Goal: Transaction & Acquisition: Purchase product/service

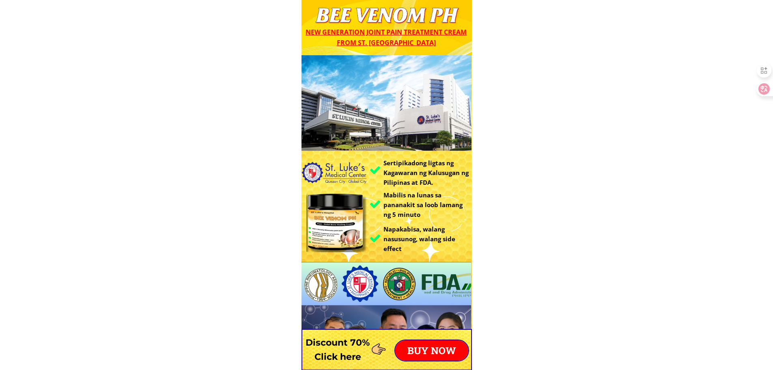
click at [430, 355] on p "BUY NOW" at bounding box center [431, 350] width 73 height 20
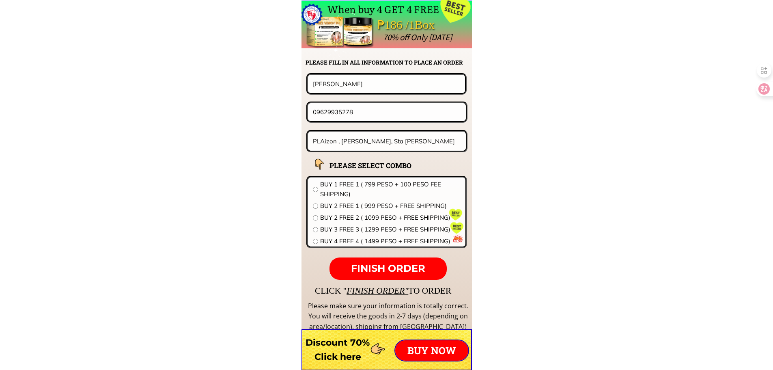
scroll to position [6365, 0]
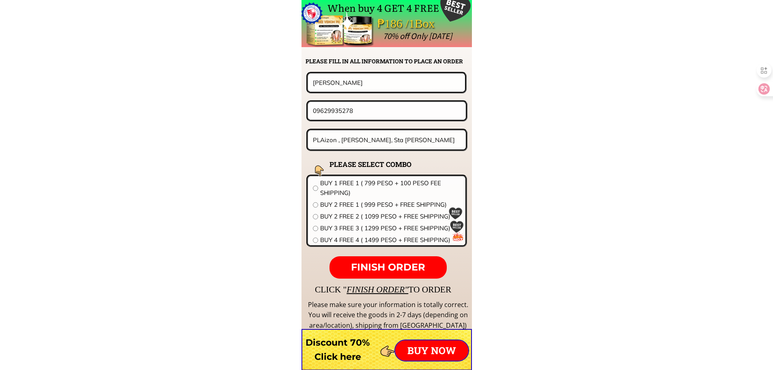
drag, startPoint x: 371, startPoint y: 87, endPoint x: 174, endPoint y: 72, distance: 197.3
paste input "[PERSON_NAME]"
type input "[PERSON_NAME]"
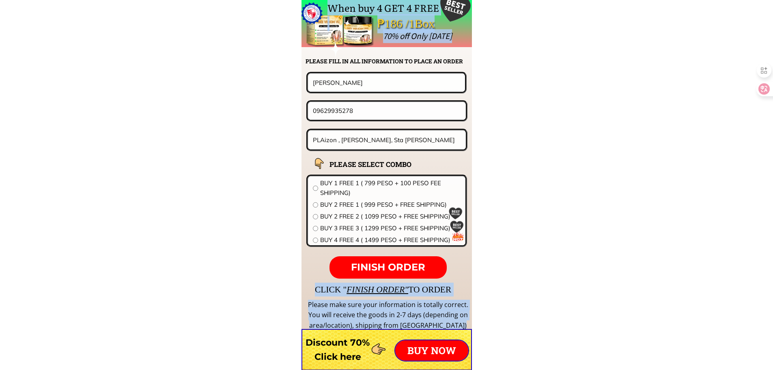
drag, startPoint x: 342, startPoint y: 123, endPoint x: 224, endPoint y: 116, distance: 117.8
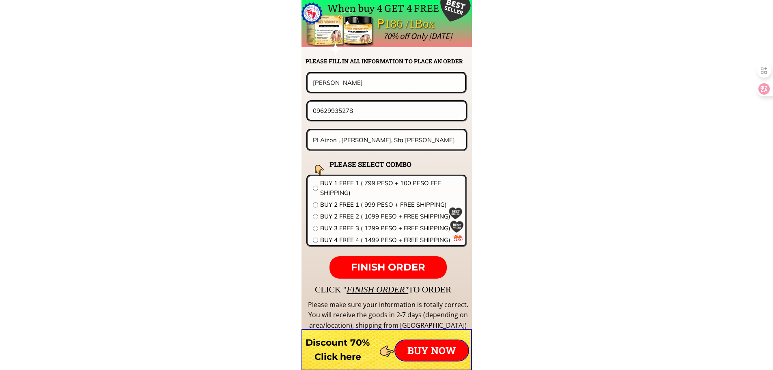
drag, startPoint x: 369, startPoint y: 111, endPoint x: 161, endPoint y: 110, distance: 208.5
paste input "488367816"
type input "09488367816"
click at [395, 136] on input "PLAizon , [PERSON_NAME], Sta [PERSON_NAME]" at bounding box center [387, 139] width 153 height 19
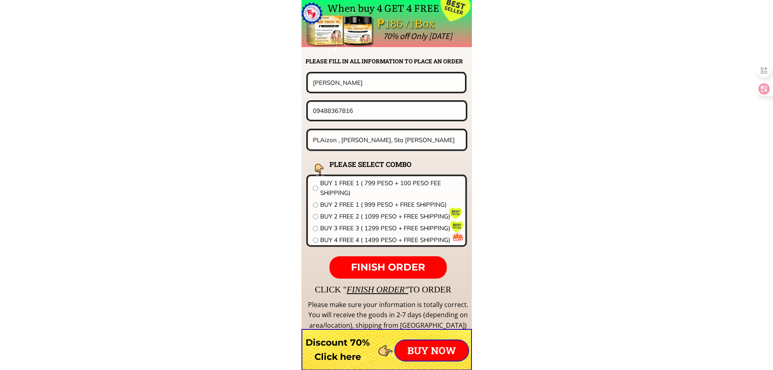
paste input "#24-Brgy.Sto.[PERSON_NAME] Iloilo City 5000""
type input "#24-Brgy.Sto.[PERSON_NAME] Iloilo City 5000"
click at [374, 214] on span "BUY 2 FREE 2 ( 1099 PESO + FREE SHIPPING)" at bounding box center [390, 216] width 140 height 10
radio input "true"
click at [404, 258] on p "FINISH ORDER" at bounding box center [387, 267] width 117 height 23
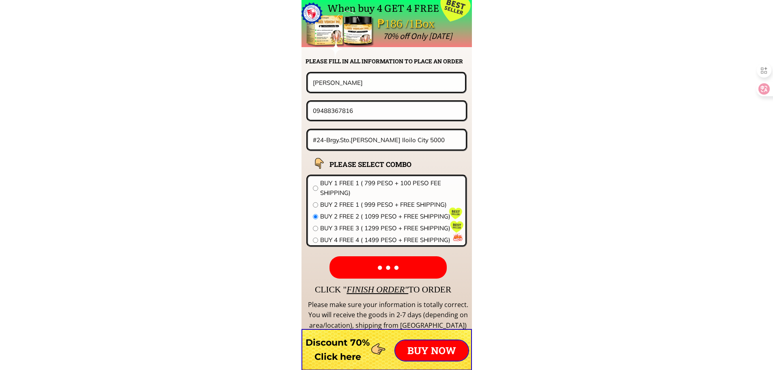
click at [406, 264] on p "● ● ●" at bounding box center [387, 267] width 117 height 23
click at [332, 238] on span "BUY 4 FREE 4 ( 1499 PESO + FREE SHIPPING)" at bounding box center [390, 240] width 140 height 10
radio input "true"
click at [374, 262] on span "FINISH ORDER" at bounding box center [388, 267] width 74 height 12
